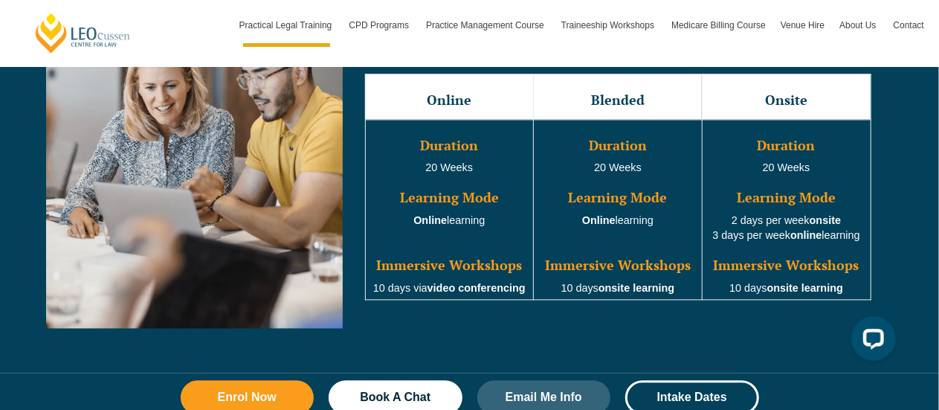
scroll to position [1461, 0]
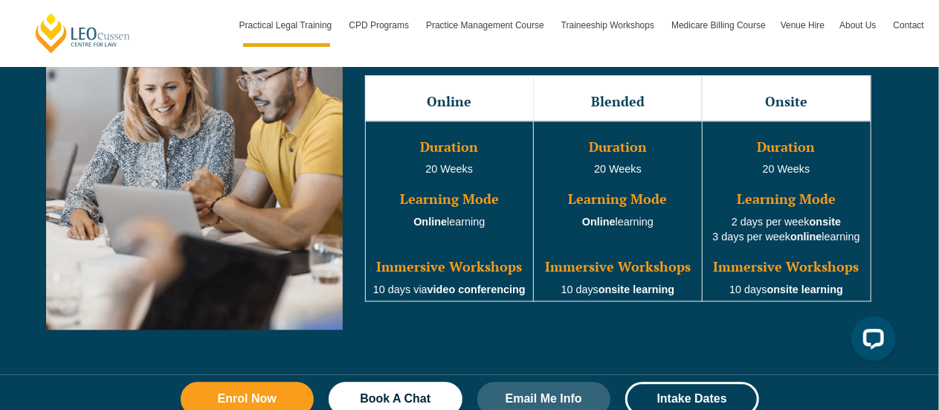
click at [925, 249] on div "Full Time Part Time Full Time Online Blended Onsite Duration 20 Weeks Learning …" at bounding box center [469, 173] width 939 height 402
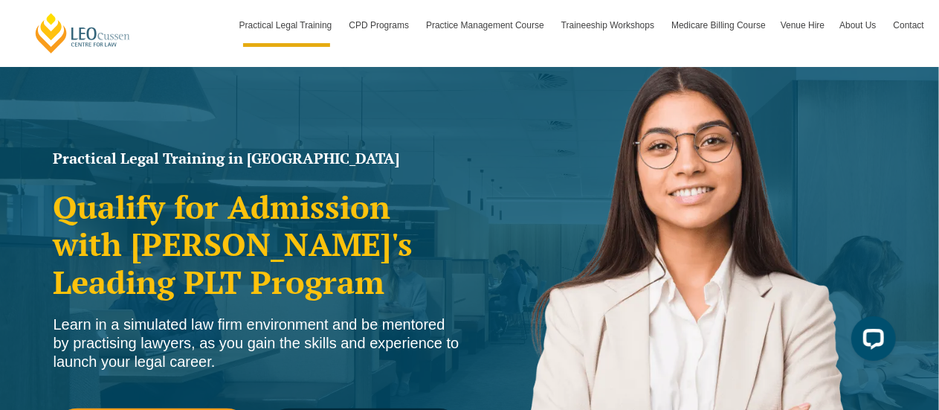
scroll to position [0, 0]
